Goal: Task Accomplishment & Management: Manage account settings

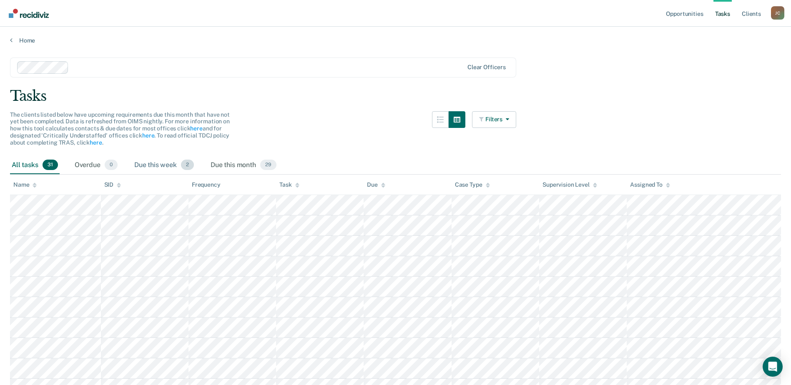
click at [177, 166] on div "Due this week 2" at bounding box center [164, 165] width 63 height 18
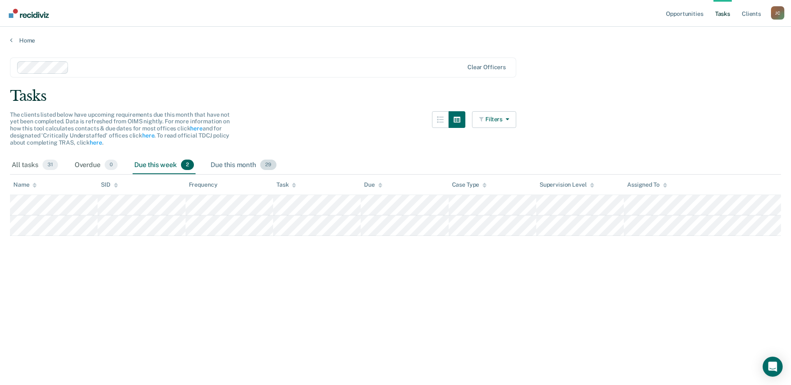
drag, startPoint x: 303, startPoint y: 194, endPoint x: 239, endPoint y: 161, distance: 71.8
click at [239, 161] on div "Due this month 29" at bounding box center [243, 165] width 69 height 18
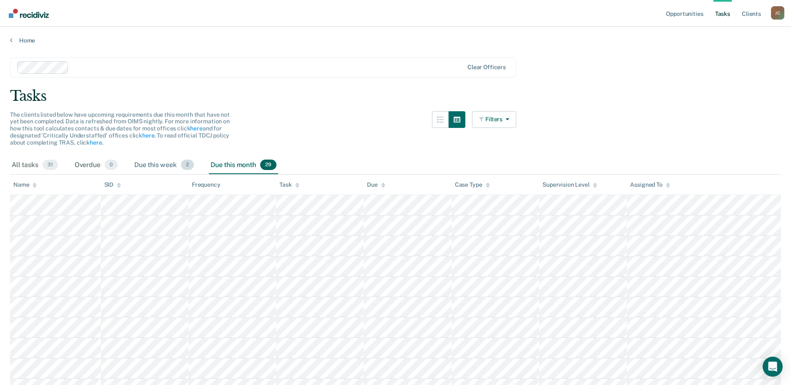
click at [169, 157] on div "Due this week 2" at bounding box center [164, 165] width 63 height 18
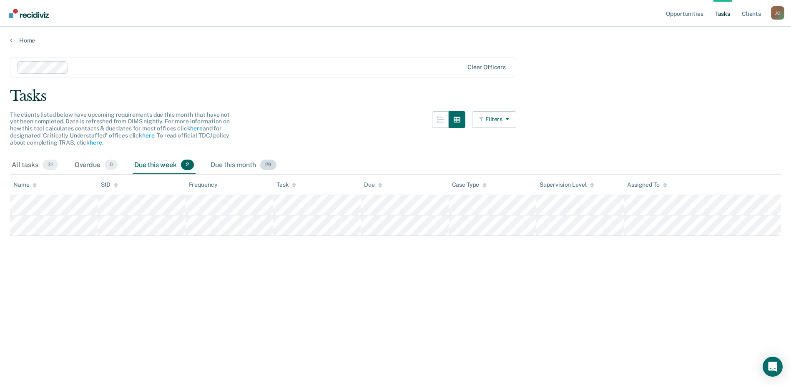
click at [222, 169] on div "Due this month 29" at bounding box center [243, 165] width 69 height 18
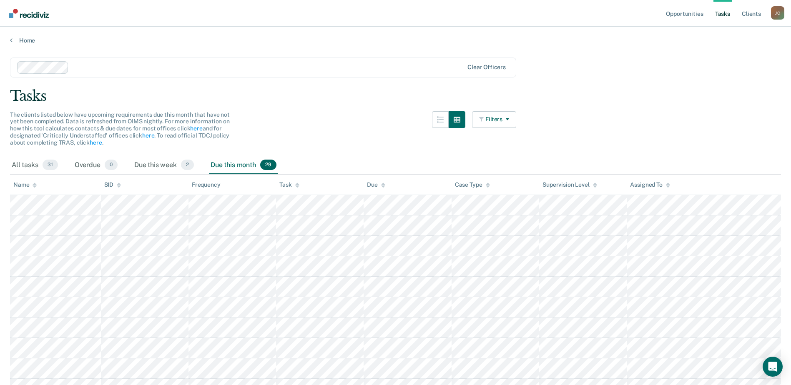
click at [285, 188] on div "Task" at bounding box center [290, 184] width 20 height 7
click at [285, 187] on div "Task" at bounding box center [290, 184] width 20 height 7
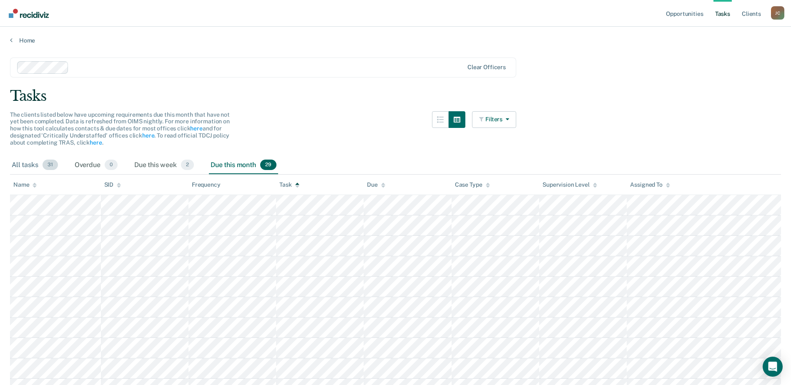
click at [48, 163] on span "31" at bounding box center [50, 165] width 15 height 11
